Goal: Task Accomplishment & Management: Manage account settings

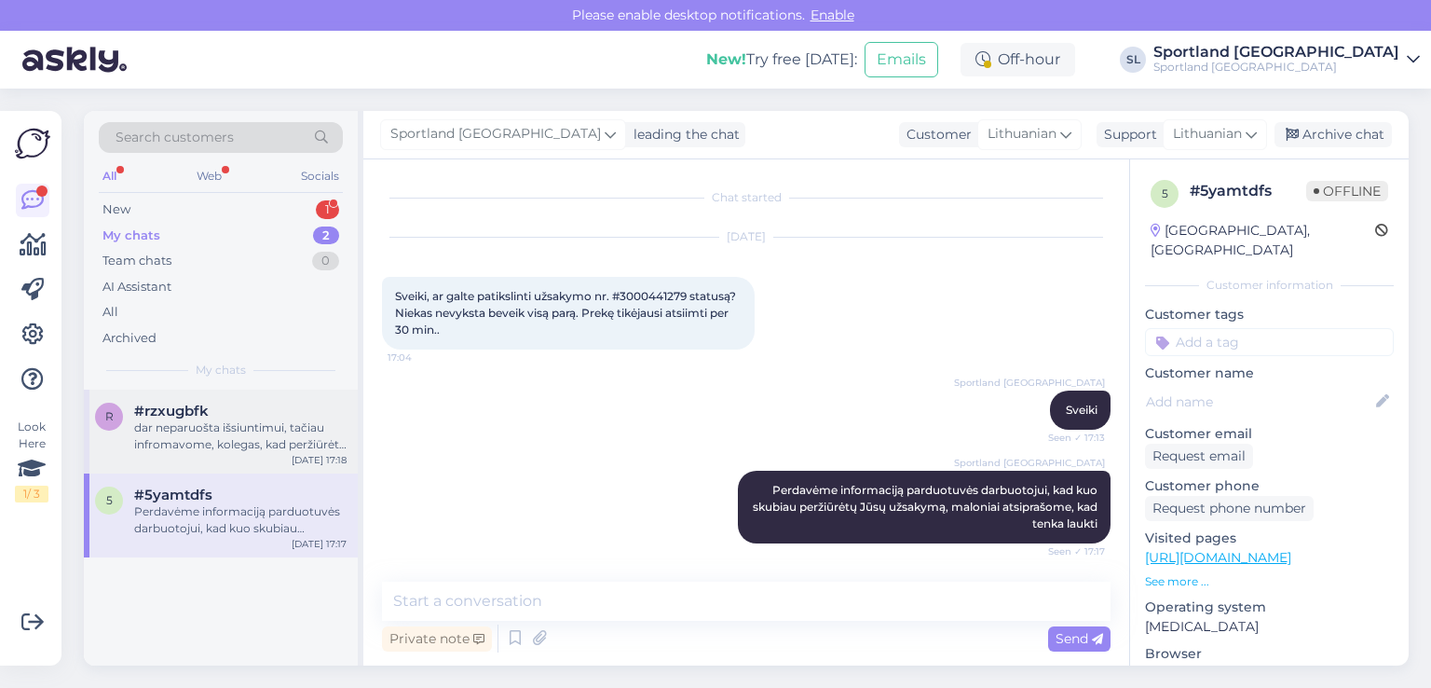
click at [141, 442] on div "dar neparuošta išsiuntimui, tačiau infromavome, kolegas, kad peržiūrėtų Jūsų už…" at bounding box center [240, 436] width 212 height 34
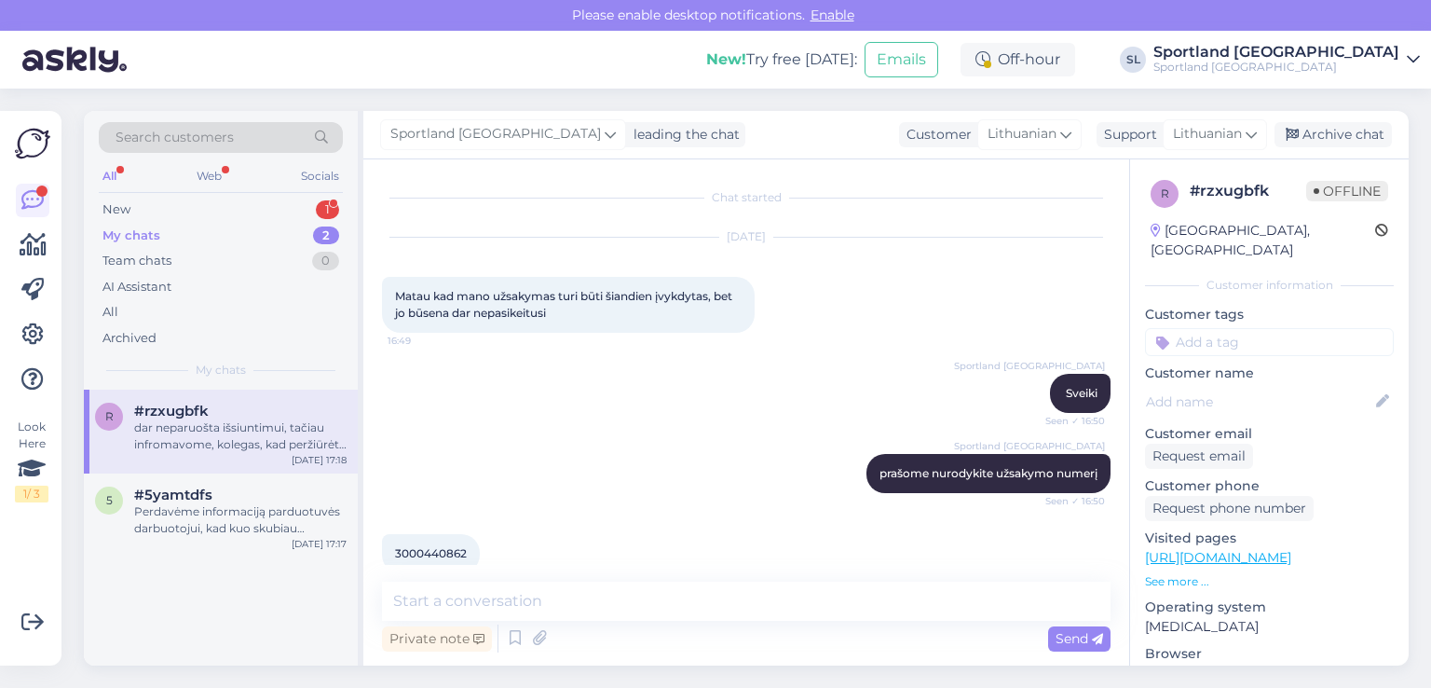
scroll to position [597, 0]
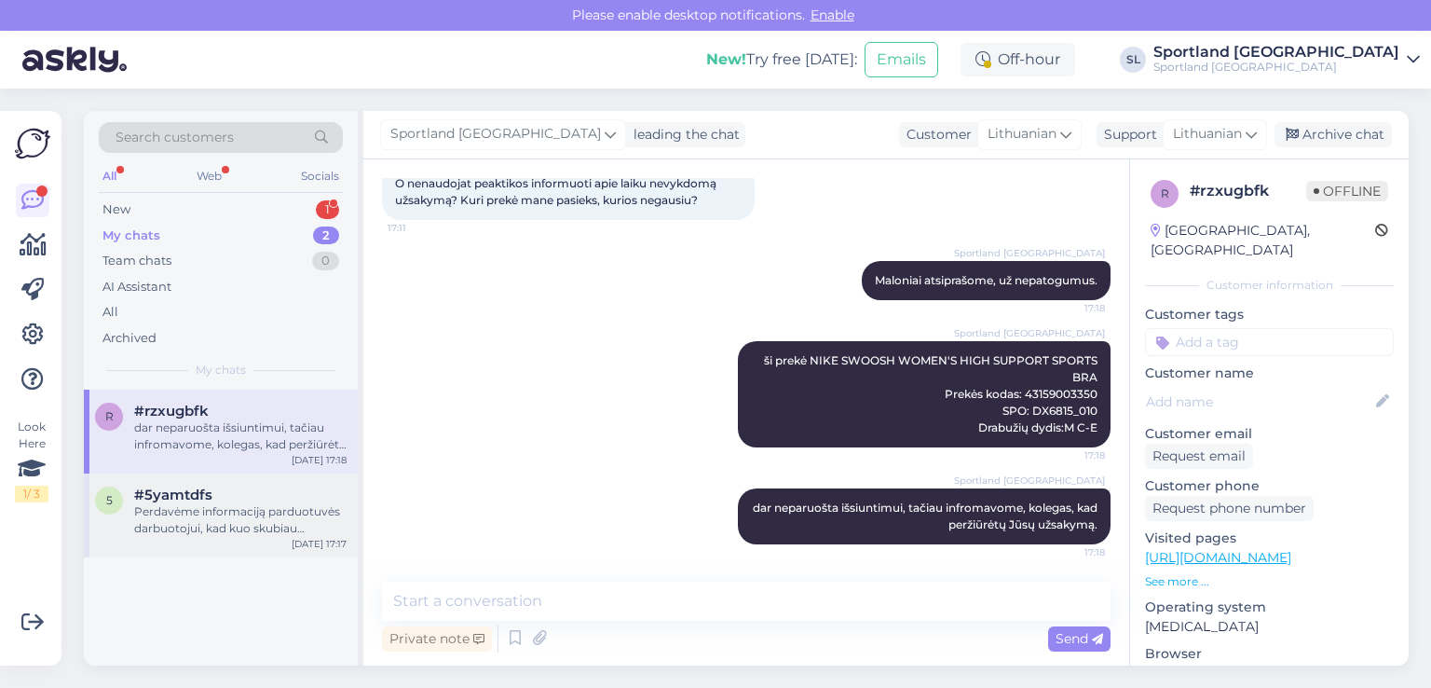
click at [227, 512] on div "Perdavėme informaciją parduotuvės darbuotojui, kad kuo skubiau peržiūrėtų Jūsų …" at bounding box center [240, 520] width 212 height 34
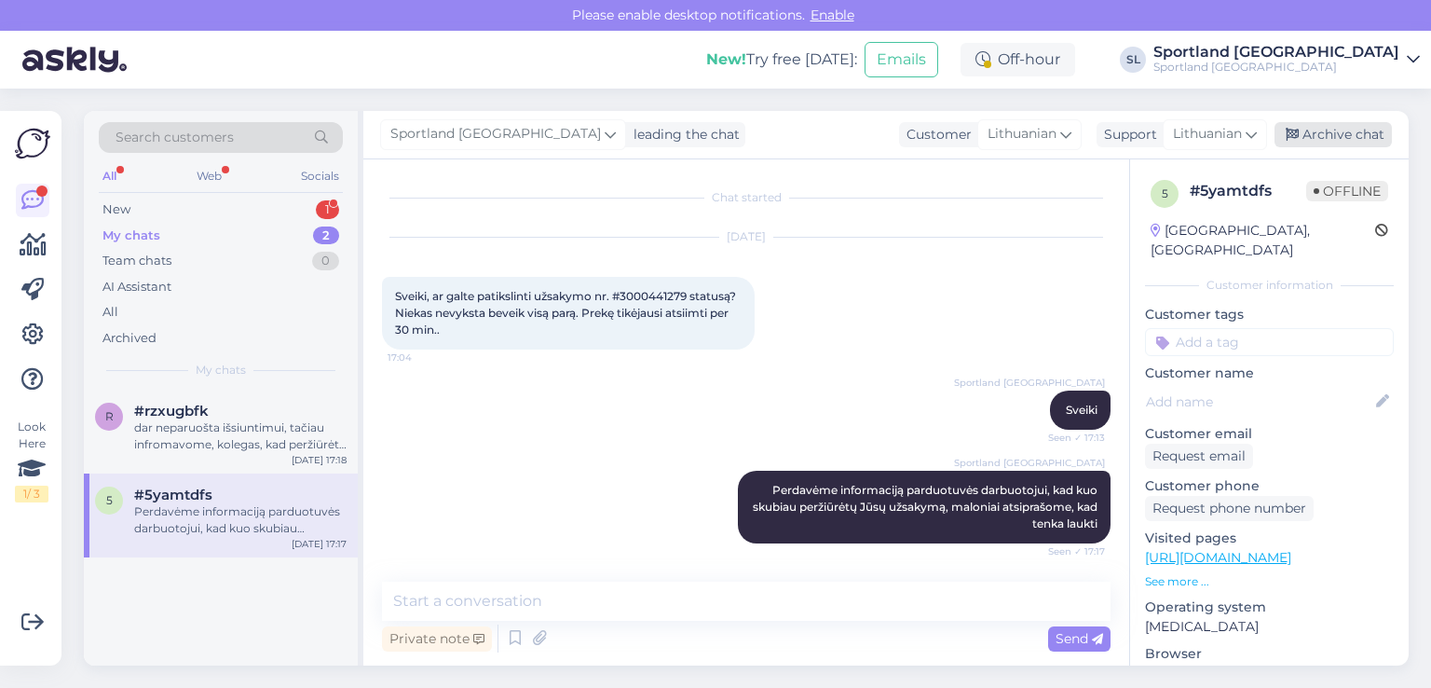
click at [1379, 143] on div "Archive chat" at bounding box center [1333, 134] width 117 height 25
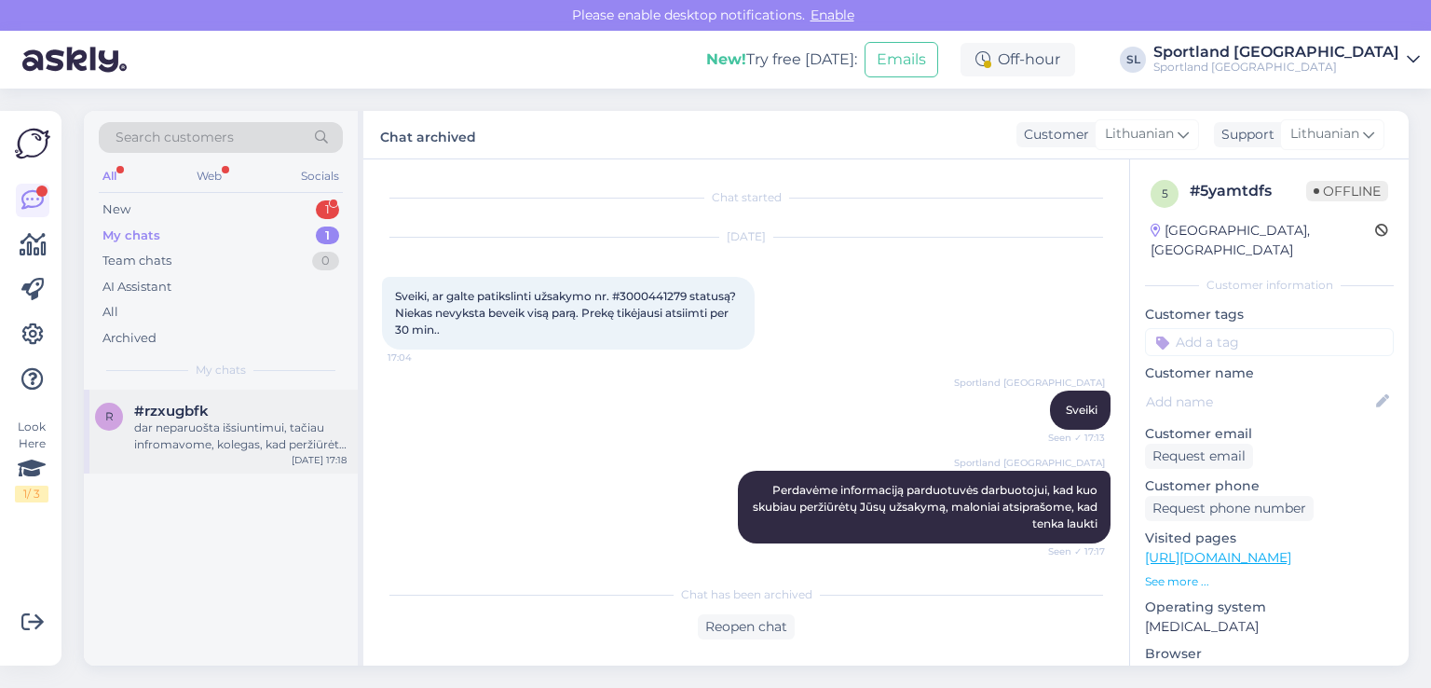
click at [198, 456] on div "r #rzxugbfk dar neparuošta išsiuntimui, tačiau infromavome, kolegas, kad peržiū…" at bounding box center [221, 431] width 274 height 84
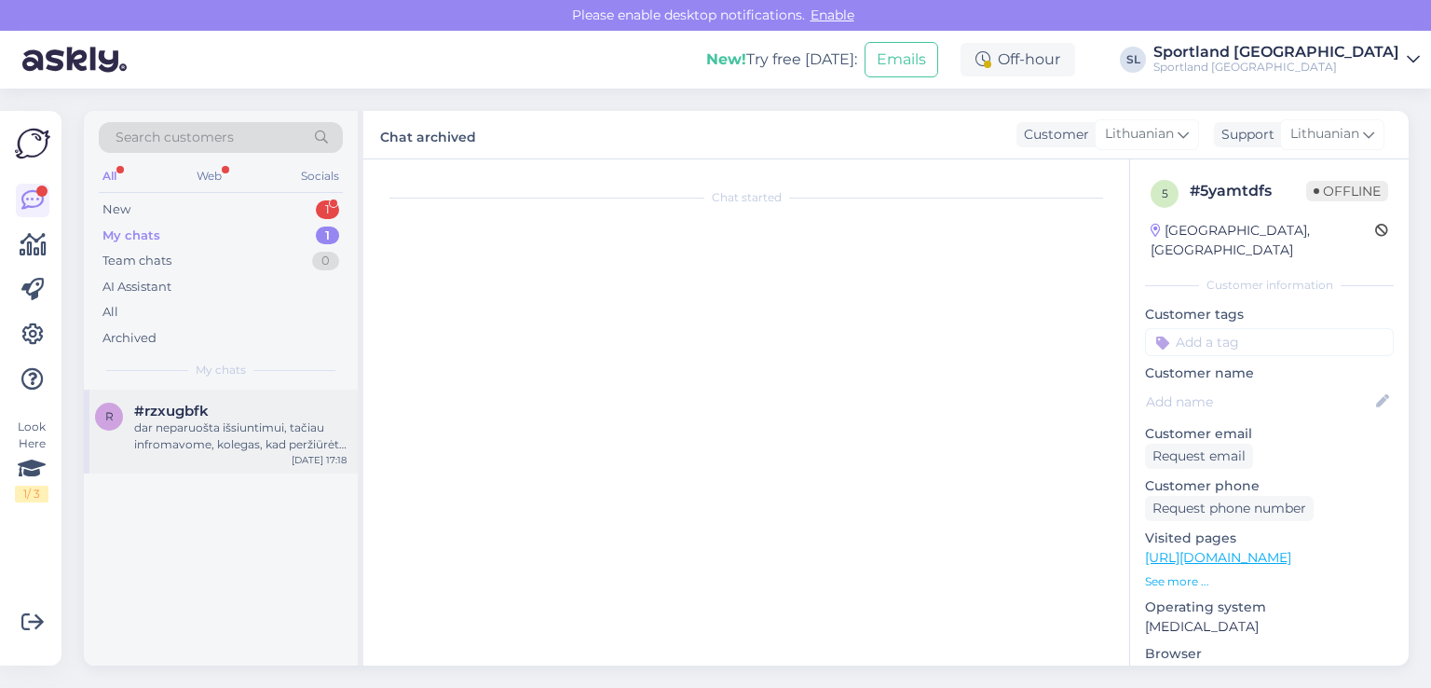
scroll to position [597, 0]
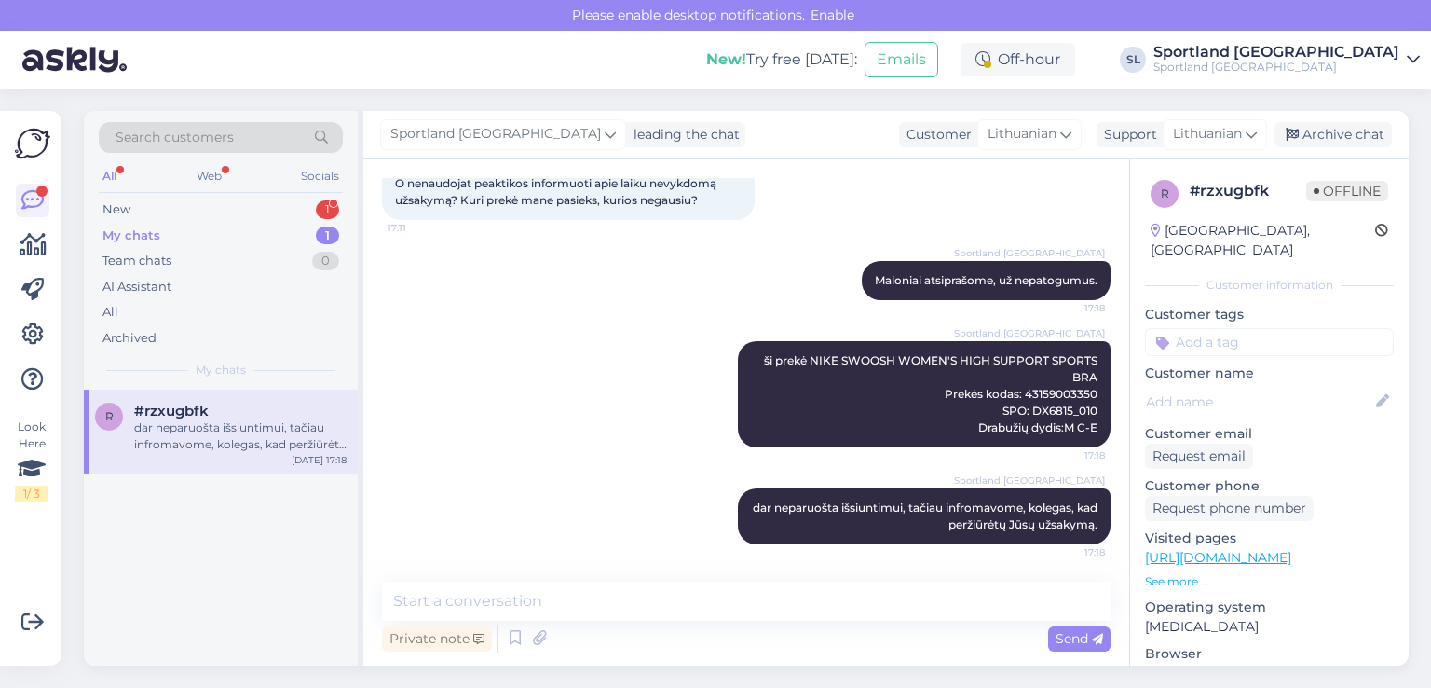
click at [256, 555] on div "r #rzxugbfk dar neparuošta išsiuntimui, tačiau infromavome, kolegas, kad peržiū…" at bounding box center [221, 527] width 274 height 276
click at [1361, 128] on div "Archive chat" at bounding box center [1333, 134] width 117 height 25
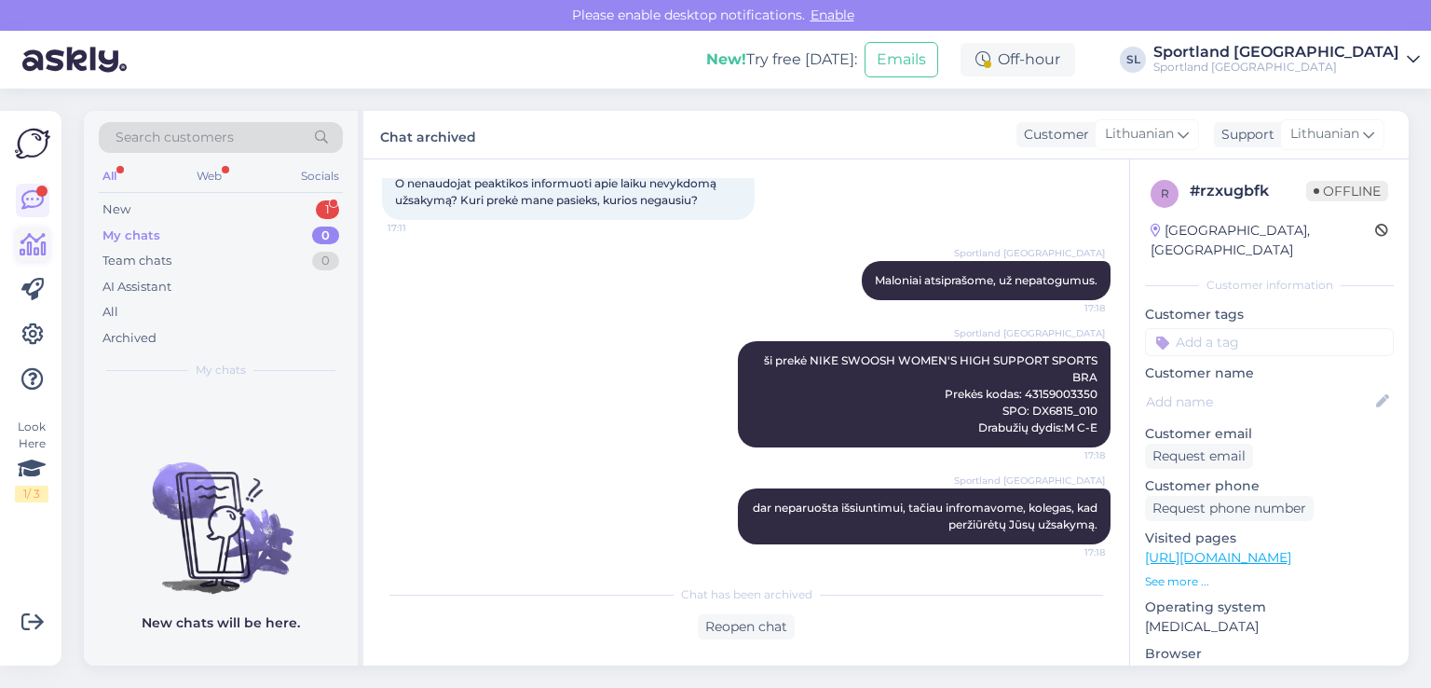
click at [30, 253] on icon at bounding box center [33, 245] width 27 height 22
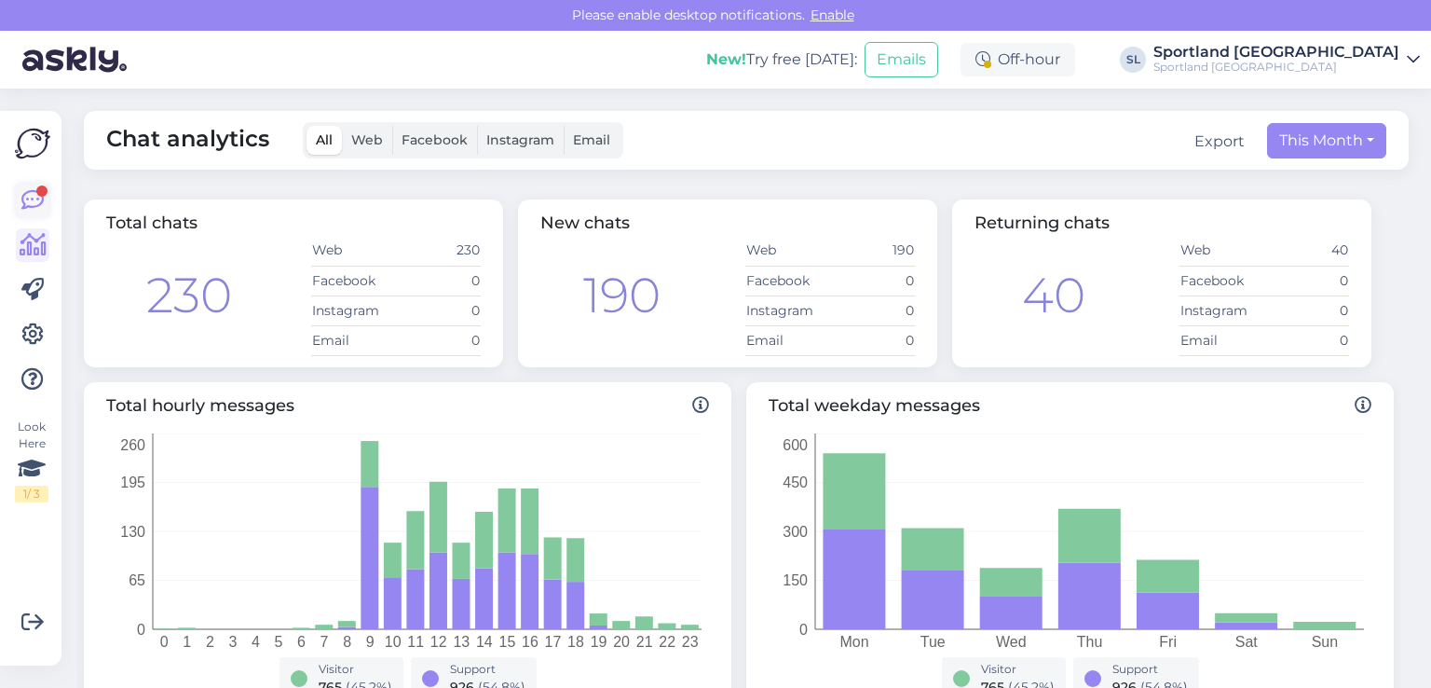
click at [34, 205] on icon at bounding box center [32, 200] width 22 height 22
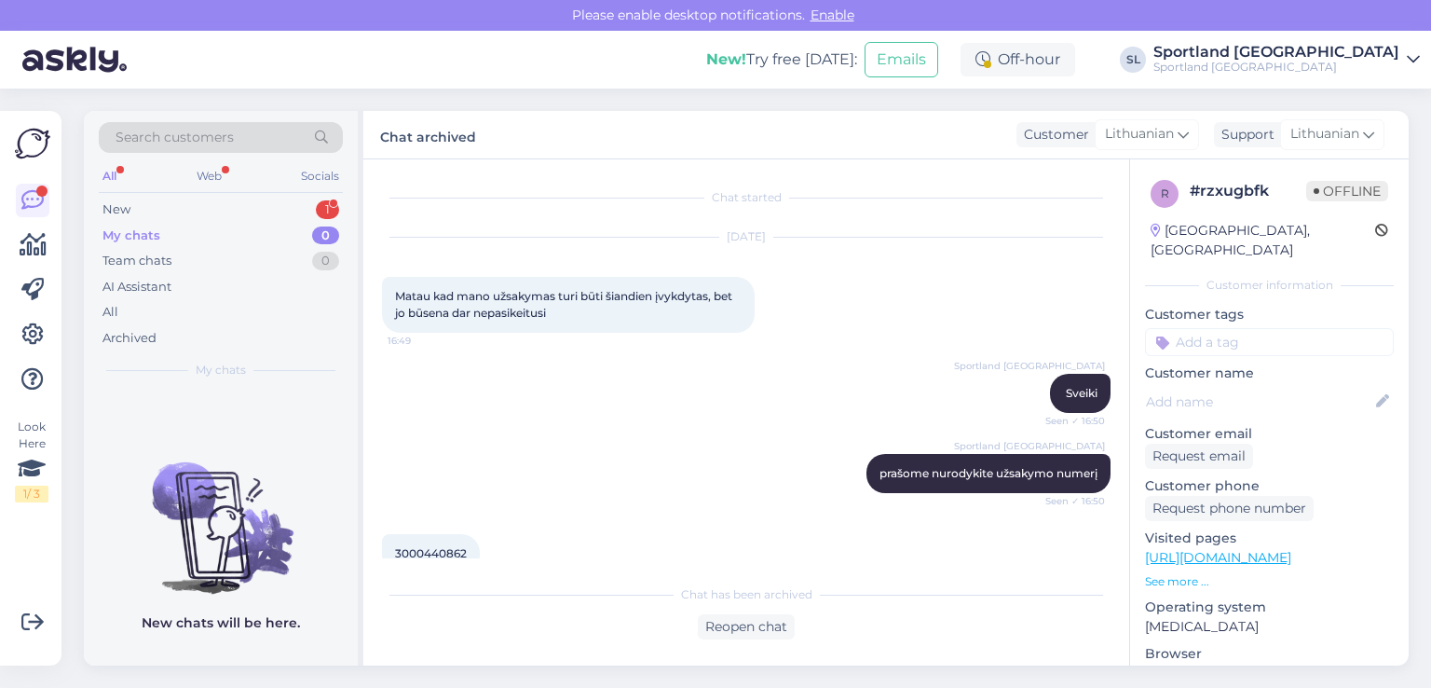
scroll to position [604, 0]
